Goal: Understand process/instructions

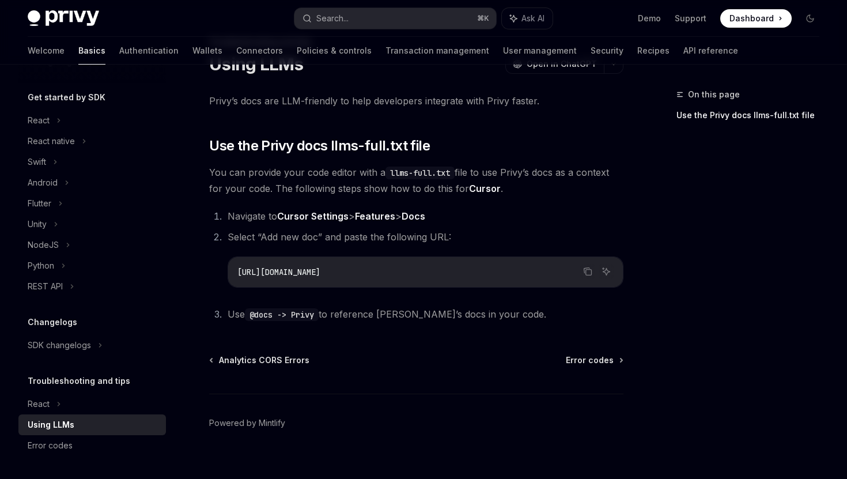
scroll to position [67, 0]
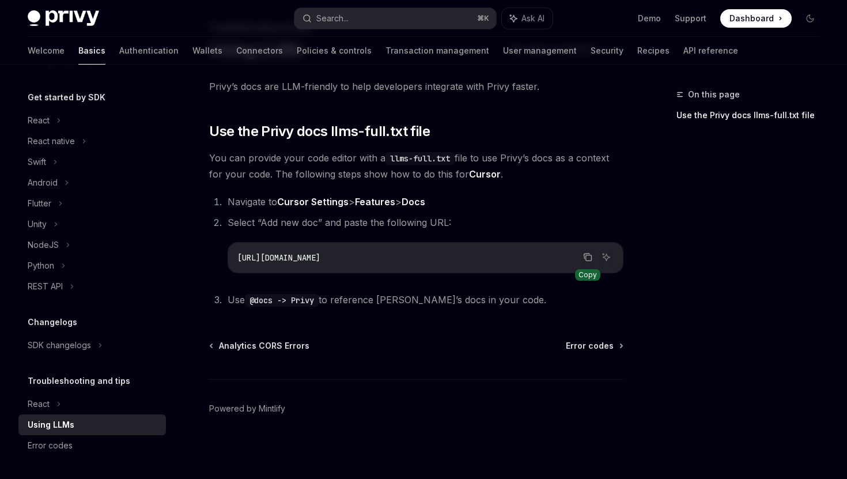
click at [589, 257] on icon "Copy the contents from the code block" at bounding box center [587, 256] width 9 height 9
click at [40, 115] on div "React" at bounding box center [39, 121] width 22 height 14
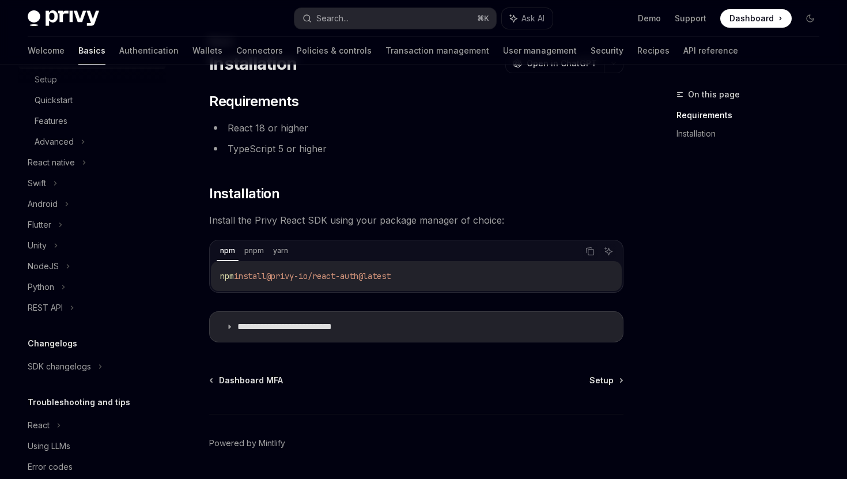
scroll to position [217, 0]
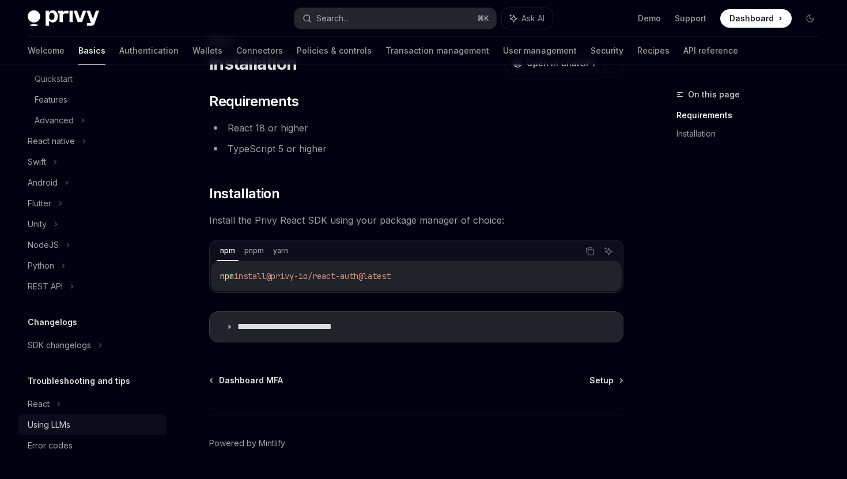
click at [54, 420] on div "Using LLMs" at bounding box center [49, 425] width 43 height 14
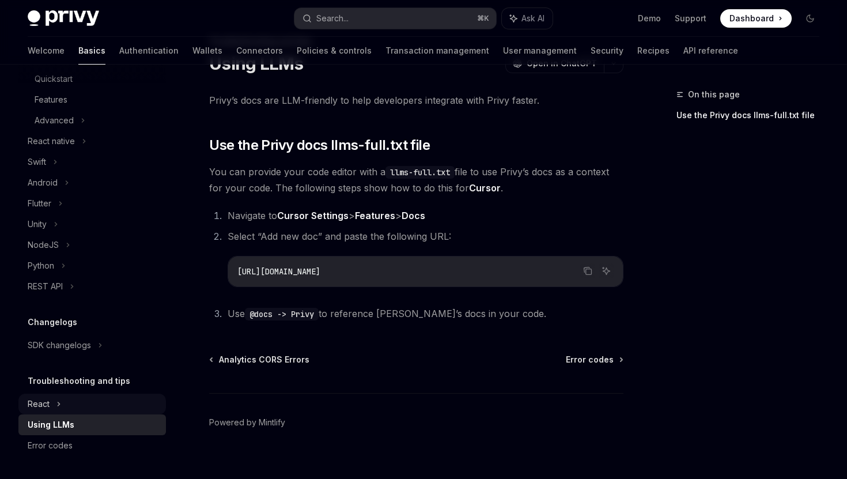
click at [48, 24] on div "React" at bounding box center [39, 17] width 22 height 14
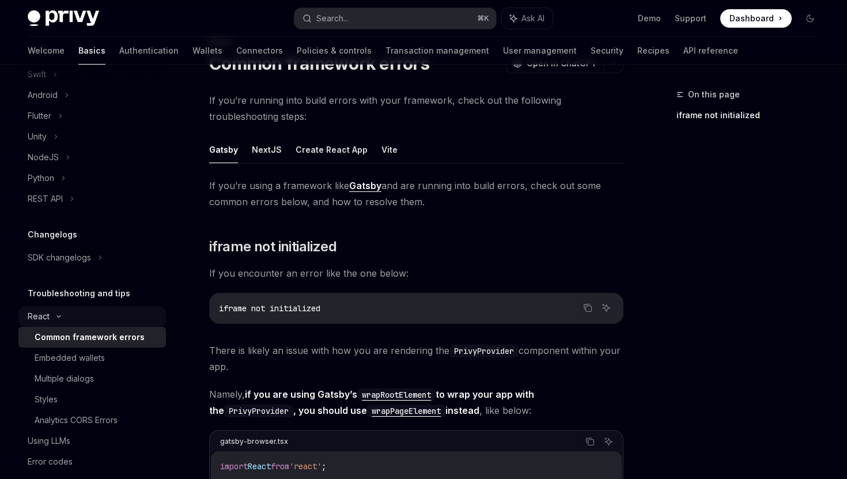
scroll to position [321, 0]
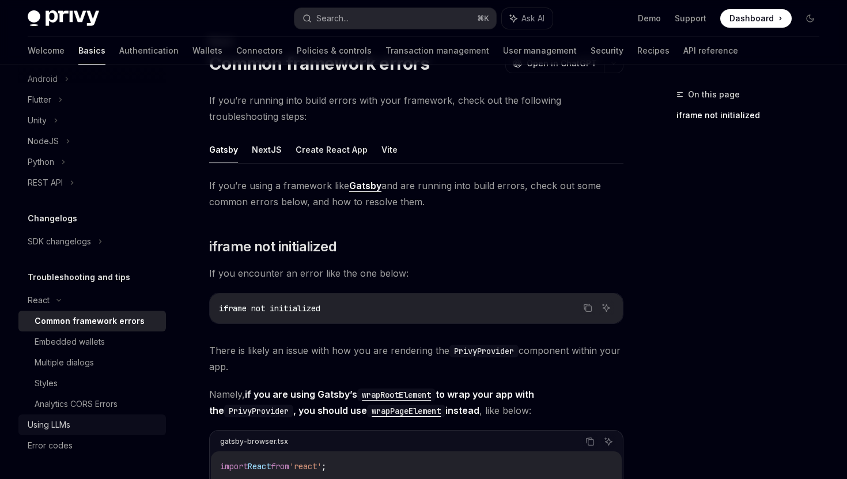
click at [65, 423] on div "Using LLMs" at bounding box center [49, 425] width 43 height 14
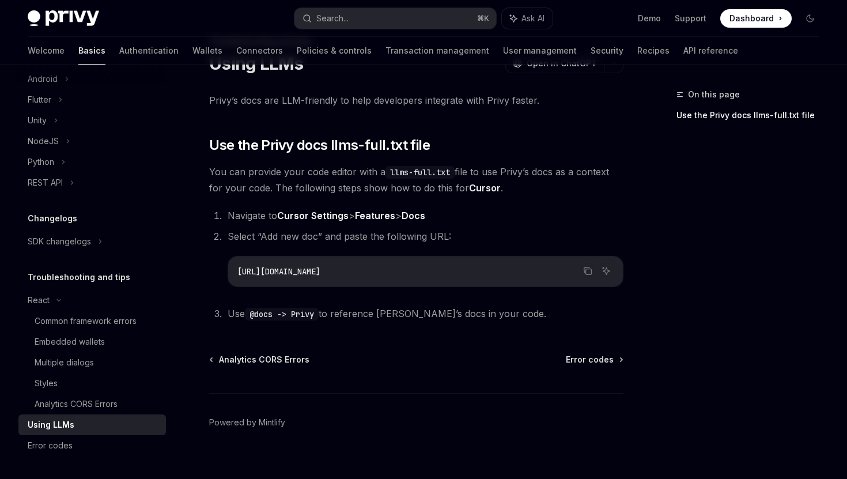
scroll to position [67, 0]
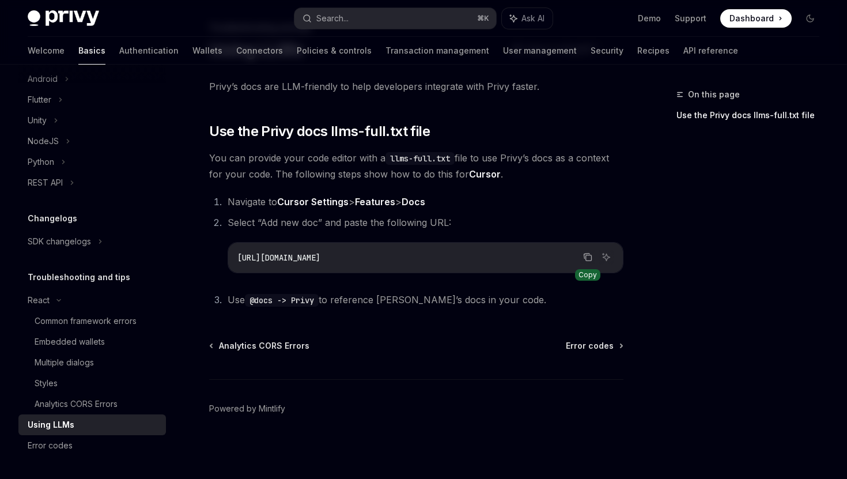
click at [587, 254] on icon "Copy the contents from the code block" at bounding box center [587, 256] width 9 height 9
click at [608, 261] on icon "Ask AI" at bounding box center [606, 256] width 9 height 9
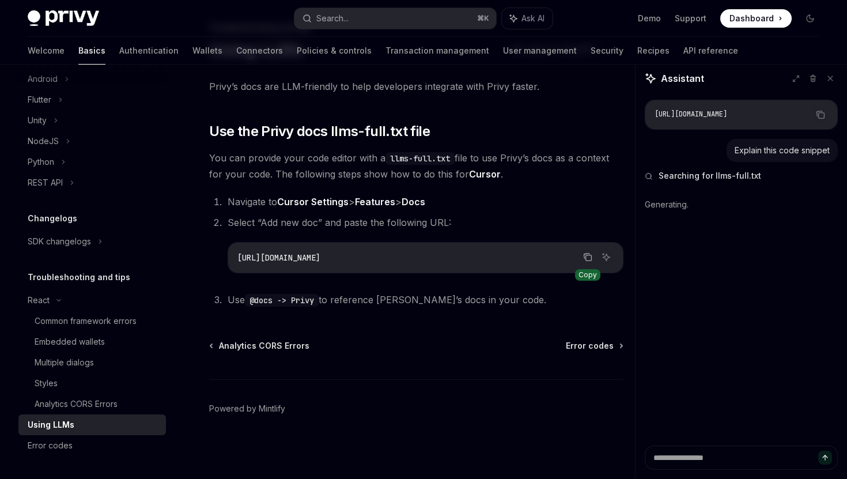
click at [585, 253] on icon "Copy the contents from the code block" at bounding box center [587, 256] width 9 height 9
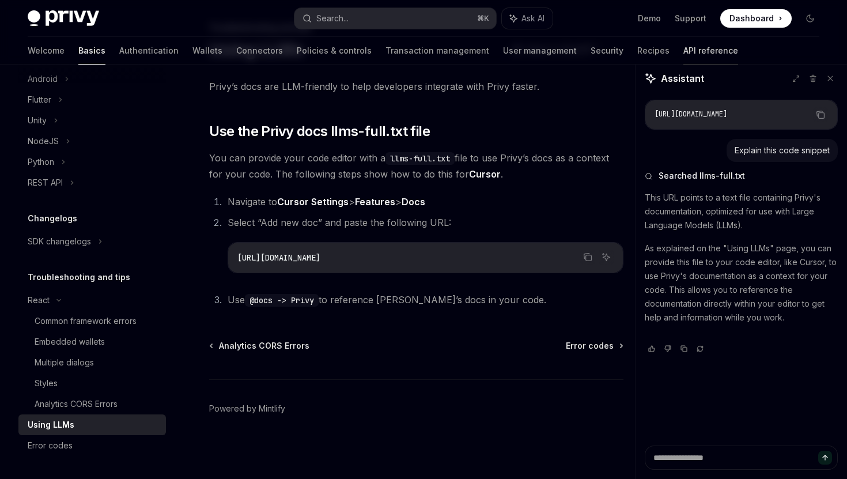
type textarea "*"
